Goal: Transaction & Acquisition: Purchase product/service

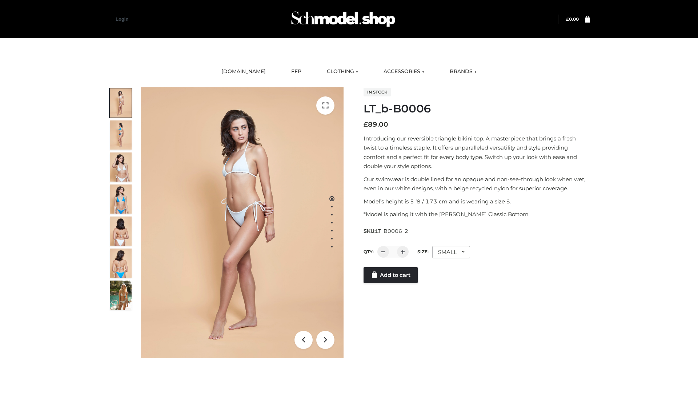
click at [391, 283] on link "Add to cart" at bounding box center [391, 275] width 54 height 16
